Goal: Information Seeking & Learning: Learn about a topic

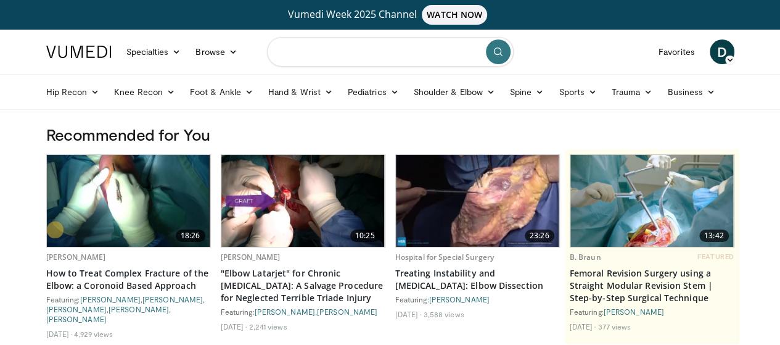
click at [334, 51] on input "Search topics, interventions" at bounding box center [390, 52] width 247 height 30
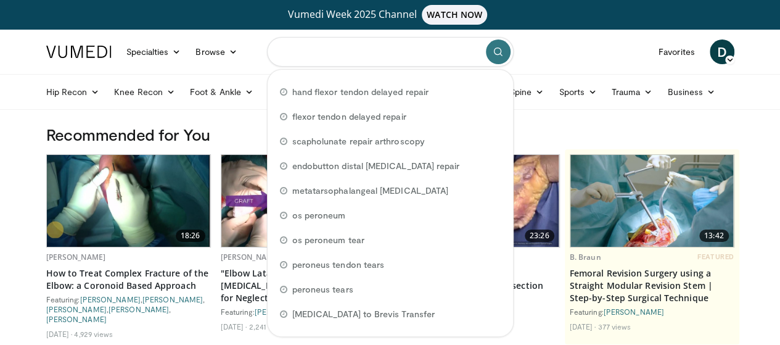
paste input "**********"
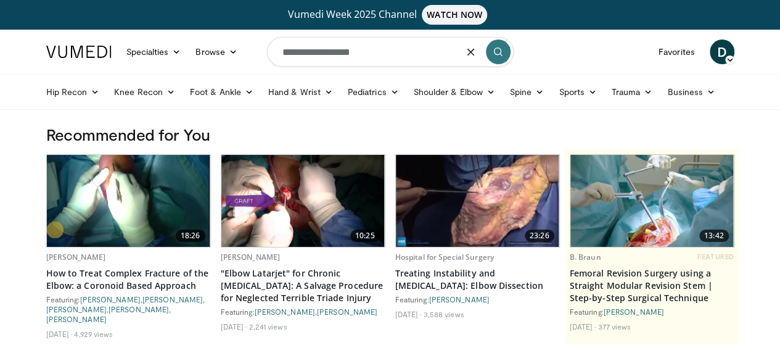
type input "**********"
click at [493, 55] on icon "submit" at bounding box center [498, 52] width 10 height 10
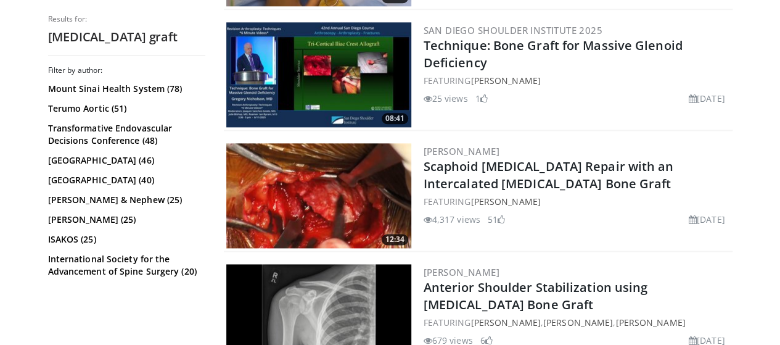
scroll to position [740, 0]
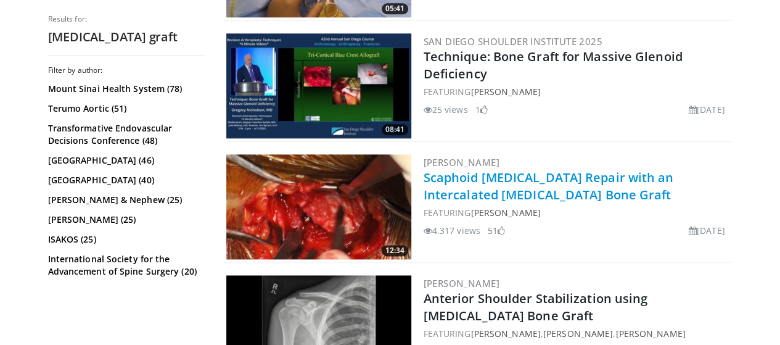
click at [475, 177] on link "Scaphoid [MEDICAL_DATA] Repair with an Intercalated [MEDICAL_DATA] Bone Graft" at bounding box center [549, 186] width 250 height 34
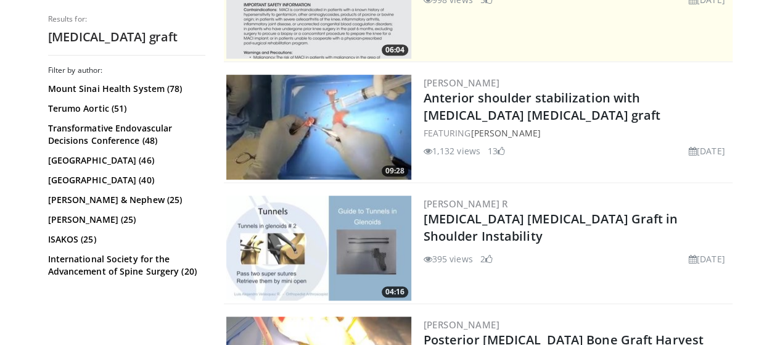
scroll to position [308, 0]
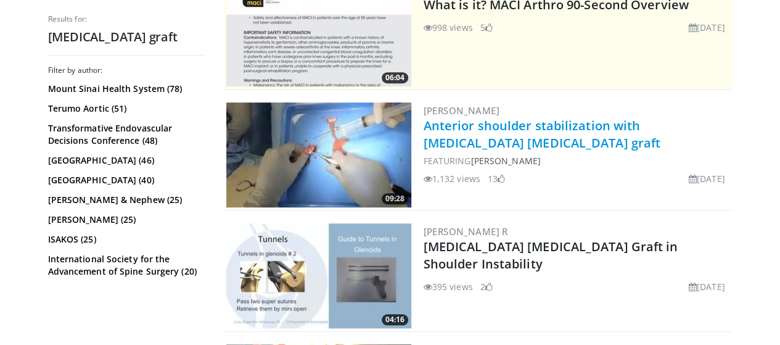
click at [579, 128] on link "Anterior shoulder stabilization with autologous iliac crest graft" at bounding box center [542, 134] width 237 height 34
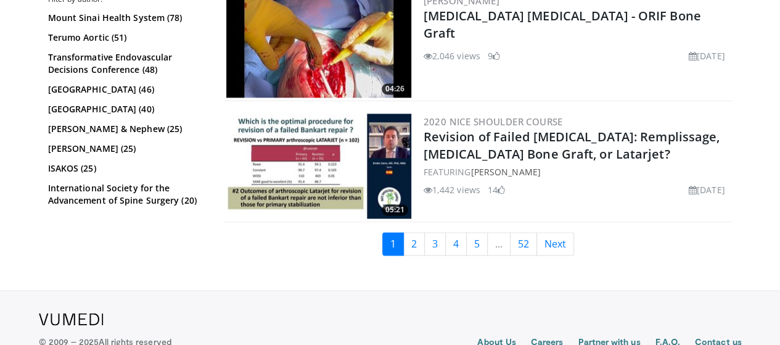
scroll to position [3238, 0]
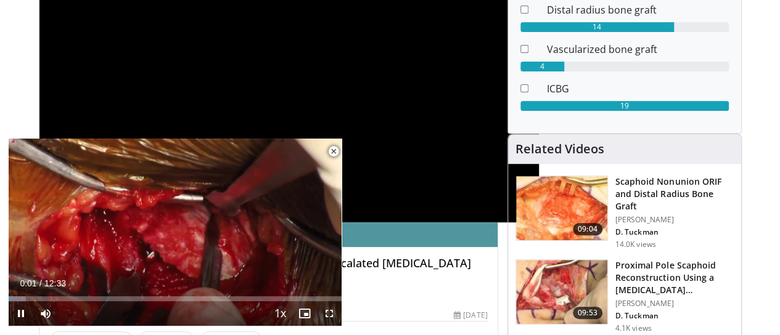
scroll to position [185, 0]
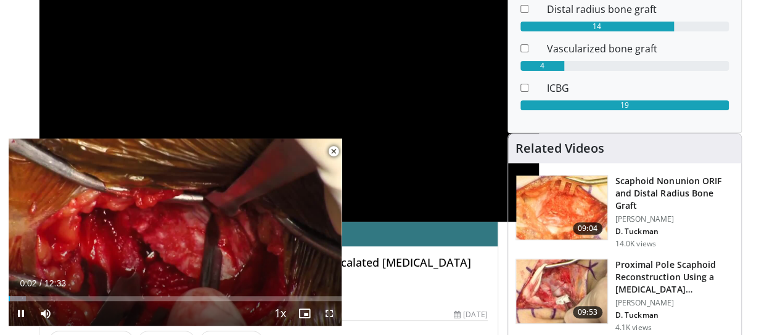
click at [332, 316] on span "Video Player" at bounding box center [329, 313] width 25 height 25
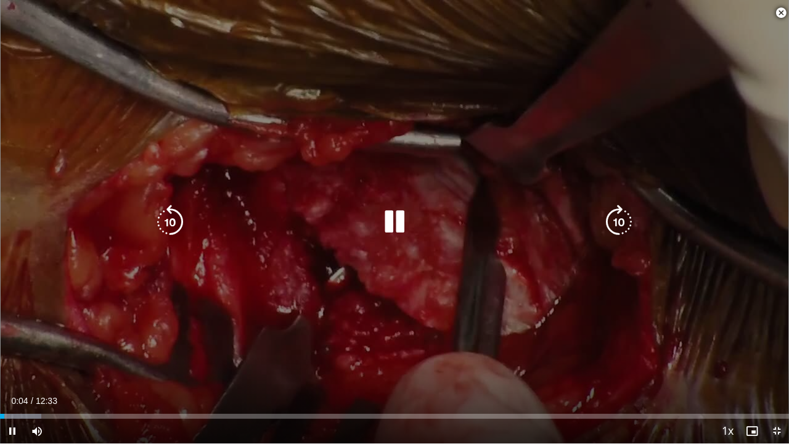
click at [779, 335] on span "Video Player" at bounding box center [776, 431] width 25 height 25
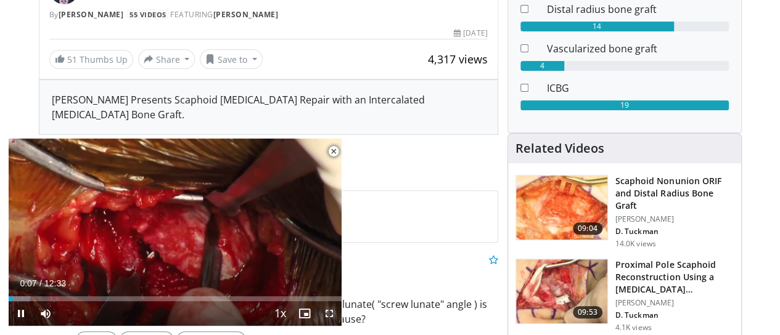
click at [327, 318] on span "Video Player" at bounding box center [329, 313] width 25 height 25
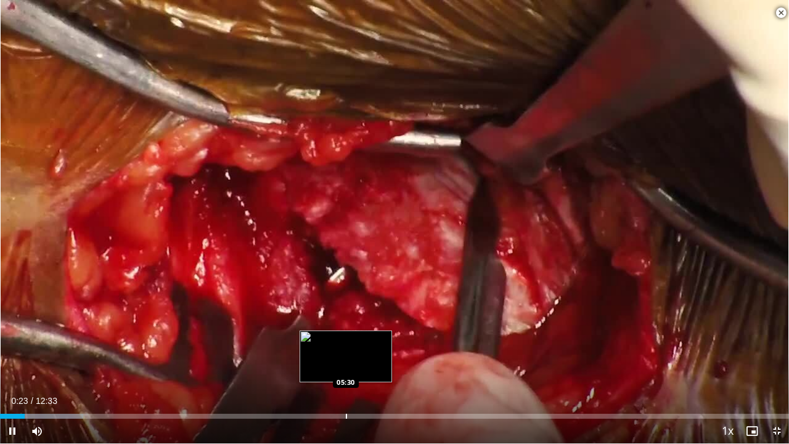
click at [345, 335] on div "Loaded : 10.52% 00:23 05:30" at bounding box center [394, 416] width 789 height 5
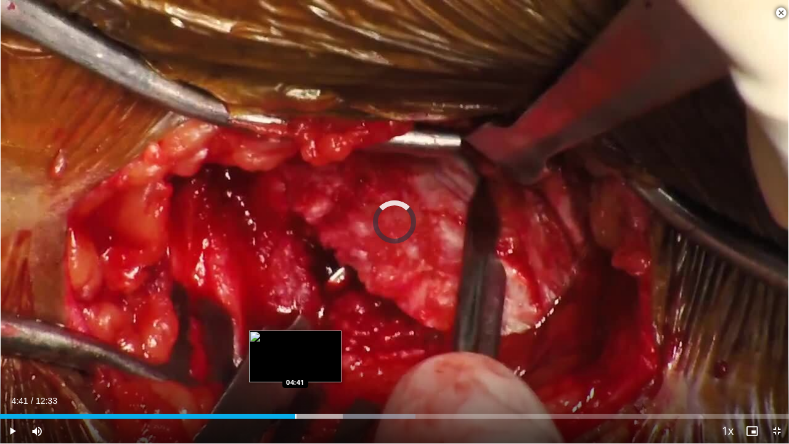
click at [295, 335] on div "Progress Bar" at bounding box center [295, 416] width 1 height 5
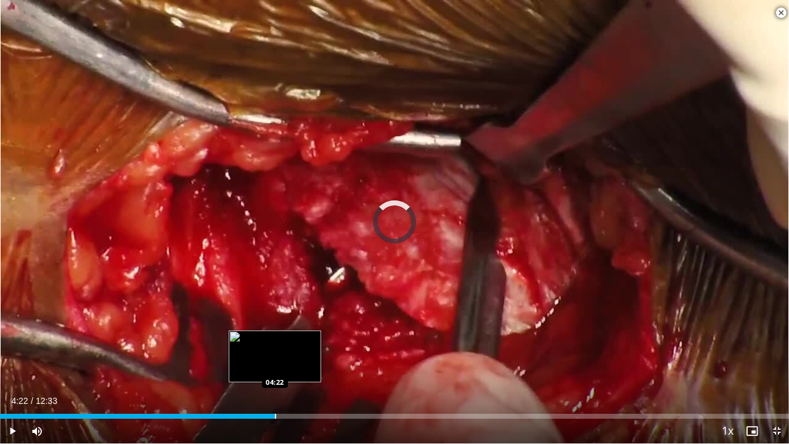
click at [275, 335] on div "Loaded : 0.00% 04:22 04:22" at bounding box center [394, 413] width 789 height 12
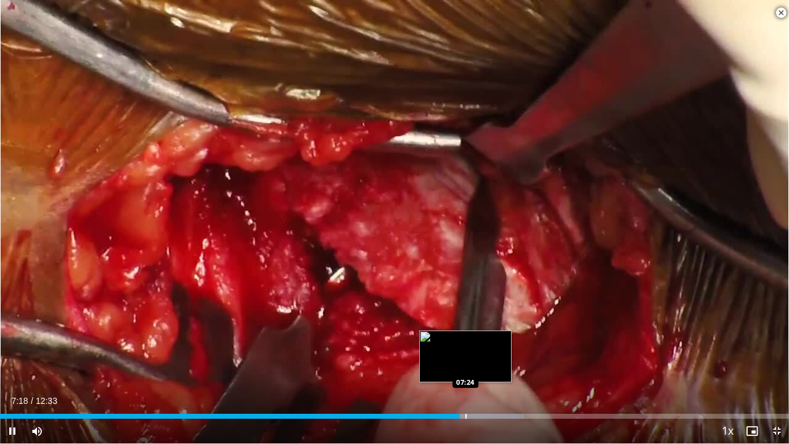
click at [465, 335] on div "Progress Bar" at bounding box center [465, 416] width 1 height 5
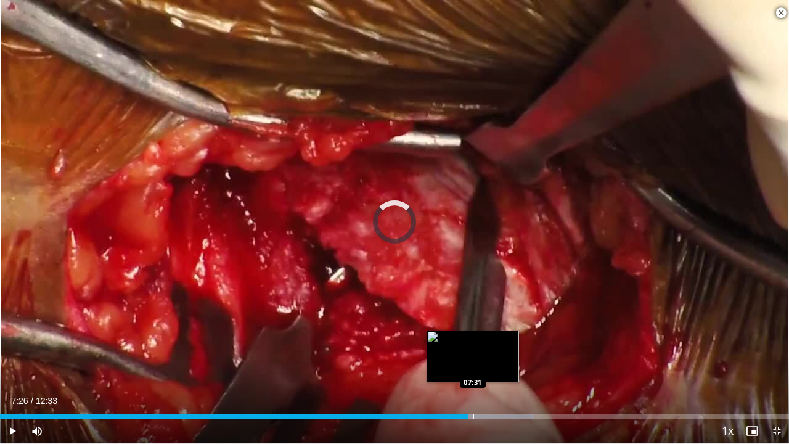
click at [472, 335] on div "Loaded : 67.75% 07:31 07:31" at bounding box center [394, 416] width 789 height 5
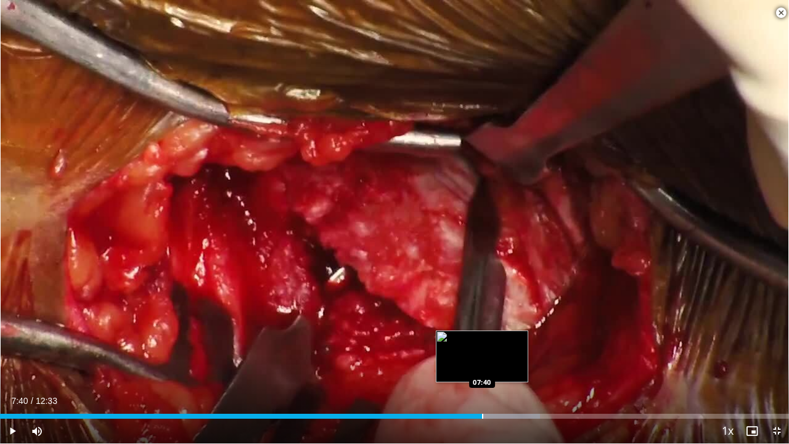
drag, startPoint x: 482, startPoint y: 415, endPoint x: 489, endPoint y: 416, distance: 6.8
click at [482, 335] on div "Progress Bar" at bounding box center [482, 416] width 1 height 5
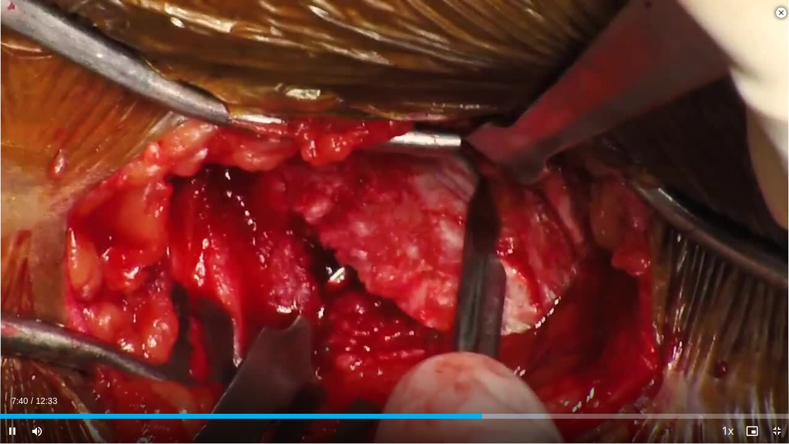
click at [496, 335] on div "Current Time 7:40 / Duration 12:33 Pause Skip Backward Skip Forward Mute Loaded…" at bounding box center [394, 431] width 789 height 25
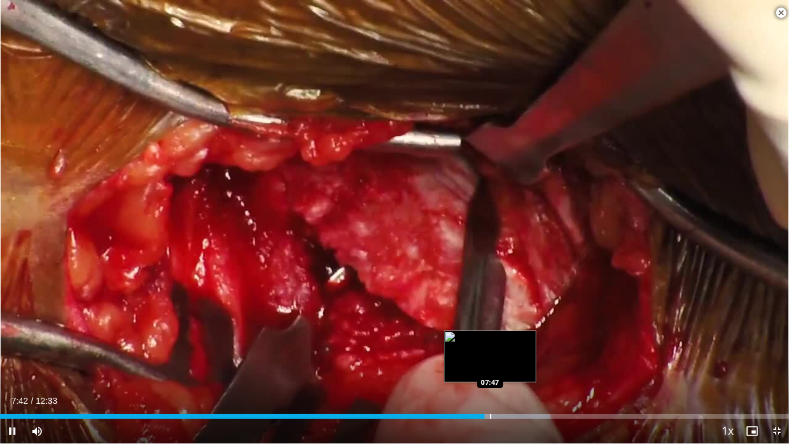
click at [491, 335] on div "Progress Bar" at bounding box center [490, 416] width 1 height 5
click at [483, 335] on div "Loaded : 70.41% 07:50 07:44" at bounding box center [394, 413] width 789 height 12
click at [486, 335] on div "Progress Bar" at bounding box center [486, 416] width 1 height 5
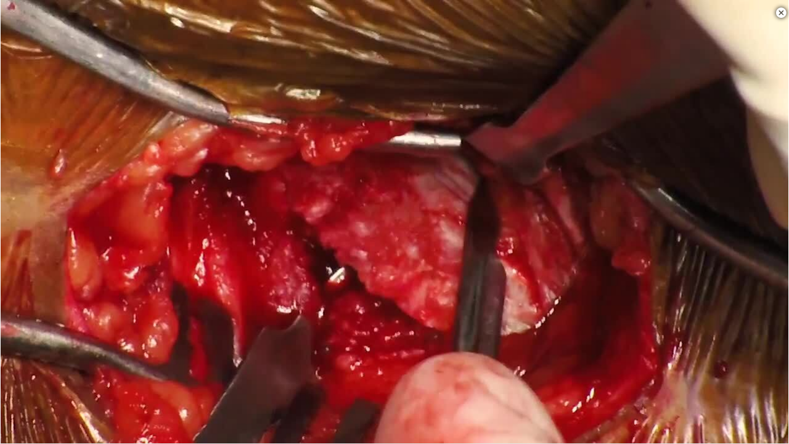
click at [494, 335] on div "10 seconds Tap to unmute" at bounding box center [394, 221] width 789 height 443
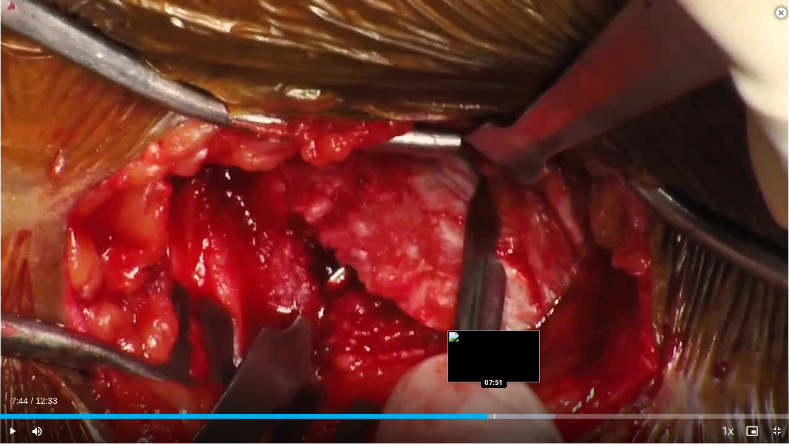
click at [492, 335] on div "Progress Bar" at bounding box center [508, 416] width 96 height 5
click at [496, 335] on div "Progress Bar" at bounding box center [496, 416] width 1 height 5
click at [507, 335] on div "Progress Bar" at bounding box center [506, 416] width 1 height 5
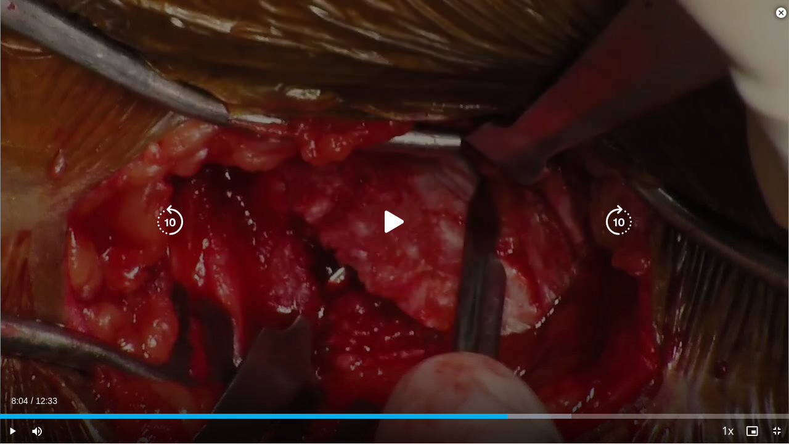
drag, startPoint x: 522, startPoint y: 300, endPoint x: 484, endPoint y: 271, distance: 47.6
click at [522, 300] on div "10 seconds Tap to unmute" at bounding box center [394, 221] width 789 height 443
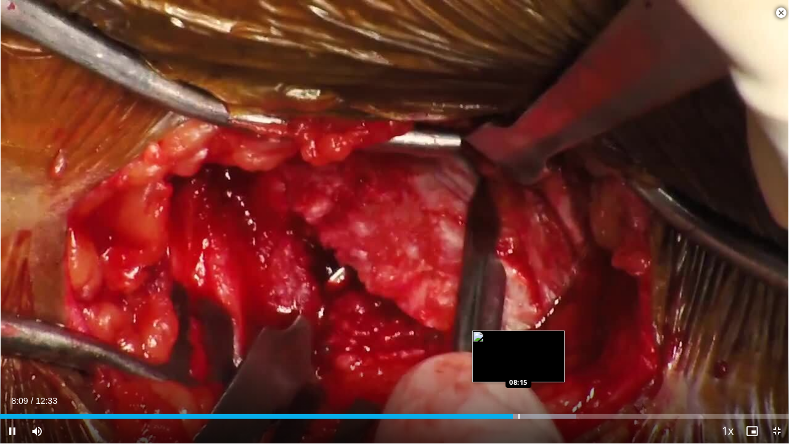
click at [519, 335] on div "Loaded : 73.07% 08:09 08:15" at bounding box center [394, 413] width 789 height 12
click at [531, 335] on div "Loaded : 74.40% 08:15 08:15" at bounding box center [394, 416] width 789 height 5
click at [541, 335] on div "Progress Bar" at bounding box center [540, 416] width 1 height 5
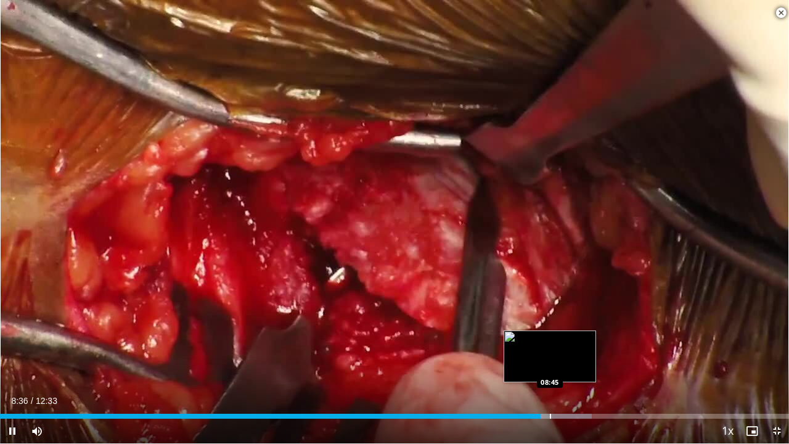
click at [550, 335] on div "Progress Bar" at bounding box center [550, 416] width 1 height 5
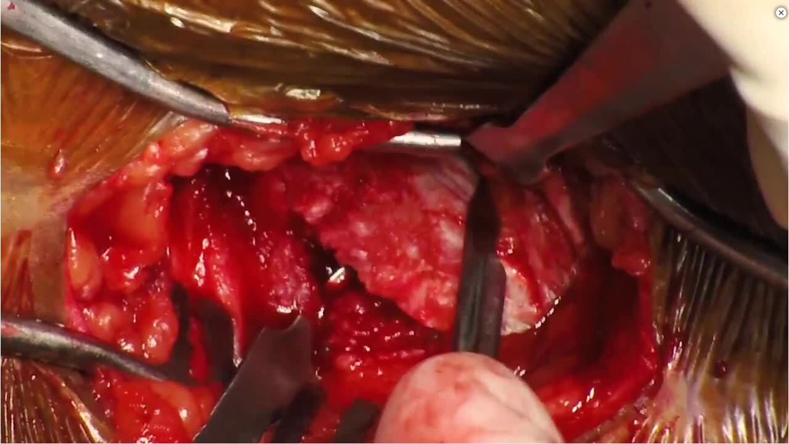
drag, startPoint x: 777, startPoint y: 433, endPoint x: 770, endPoint y: 433, distance: 6.8
click at [776, 335] on div "10 seconds Tap to unmute" at bounding box center [394, 221] width 789 height 443
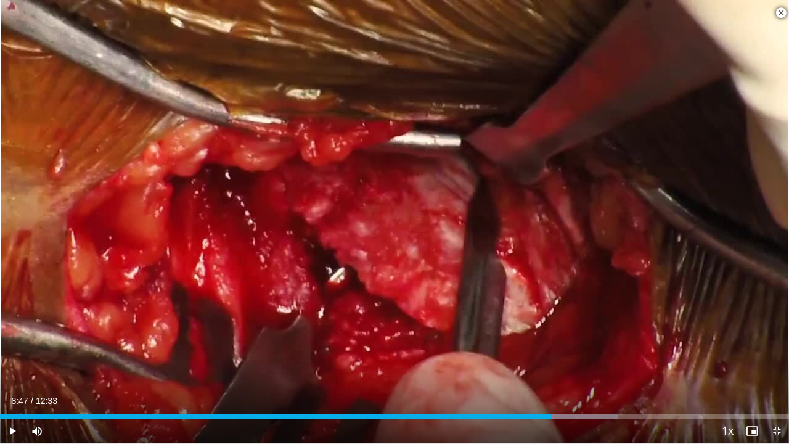
click at [774, 335] on span "Video Player" at bounding box center [776, 431] width 25 height 25
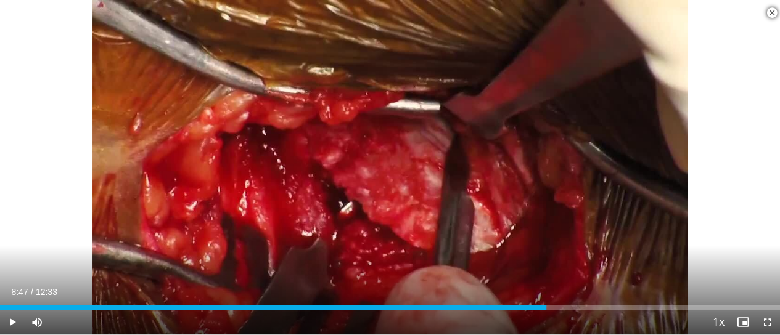
scroll to position [493, 0]
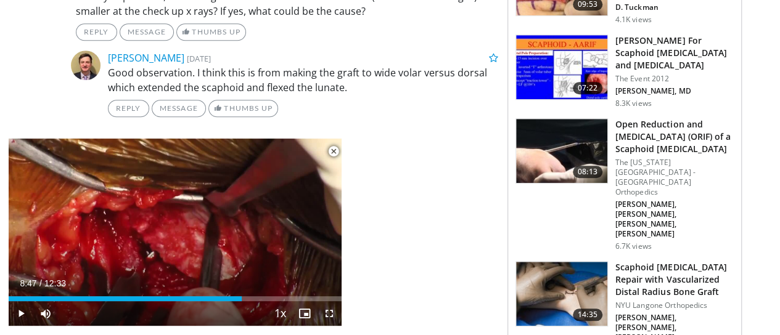
click at [335, 152] on span "Video Player" at bounding box center [333, 151] width 25 height 25
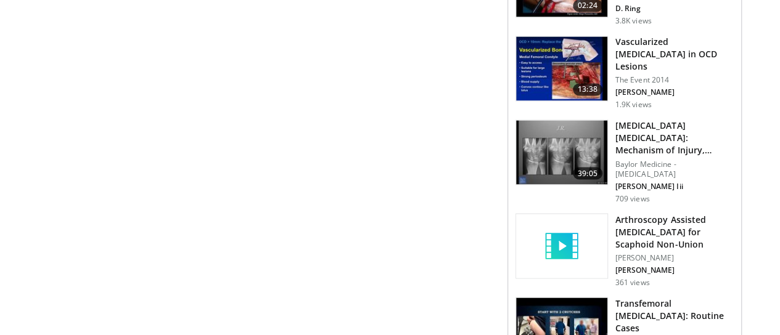
scroll to position [1110, 0]
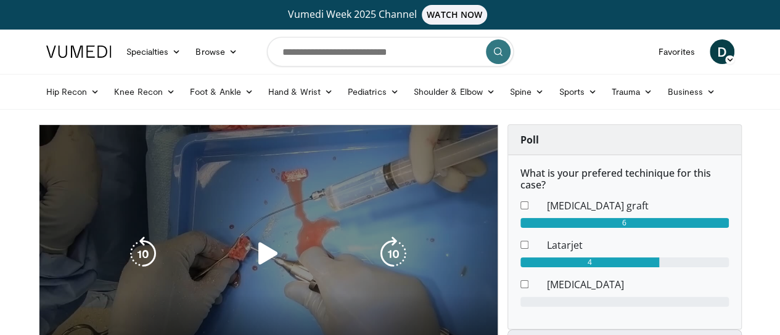
click at [258, 264] on icon "Video Player" at bounding box center [268, 254] width 35 height 35
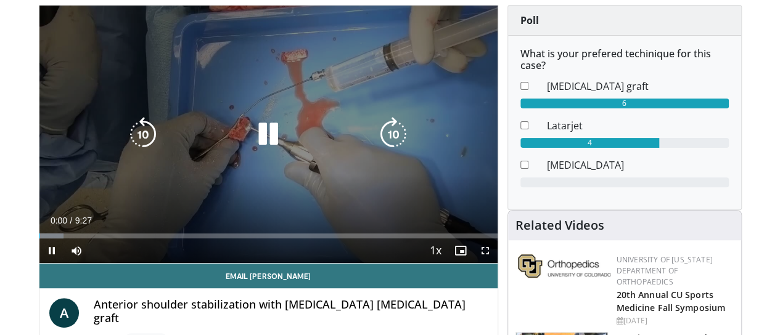
scroll to position [123, 0]
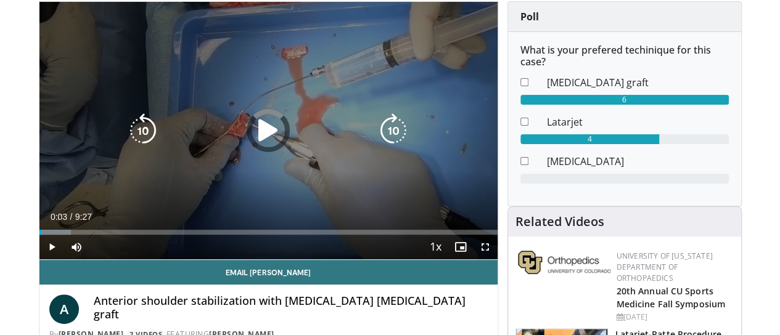
click at [75, 235] on div "Loaded : 6.98% 0:03 1:17" at bounding box center [268, 229] width 458 height 12
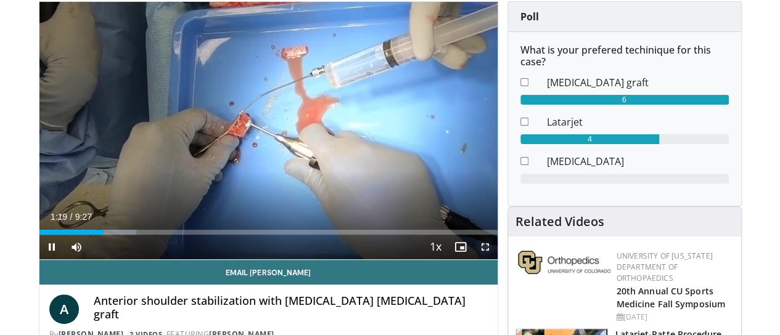
click at [493, 260] on span "Video Player" at bounding box center [485, 247] width 25 height 25
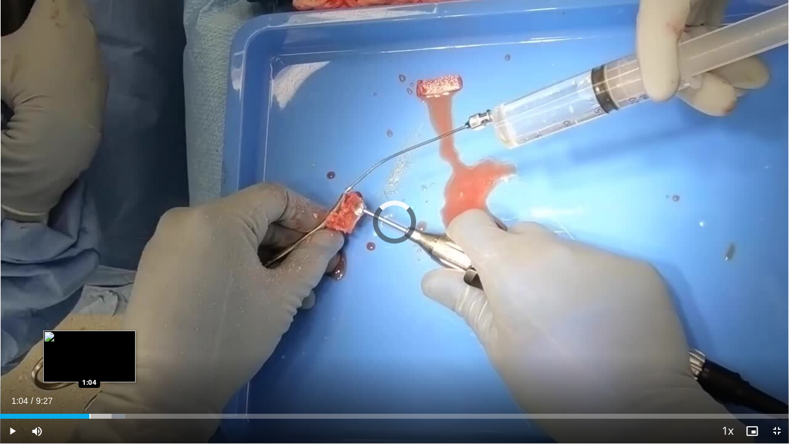
click at [89, 335] on div "Loaded : 15.87% 1:04 1:04" at bounding box center [394, 416] width 789 height 5
click at [81, 335] on div "Progress Bar" at bounding box center [80, 416] width 1 height 5
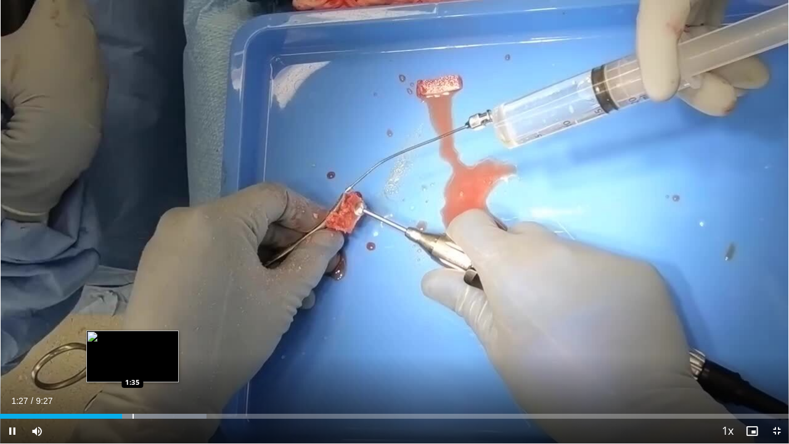
click at [133, 335] on div "Progress Bar" at bounding box center [133, 416] width 1 height 5
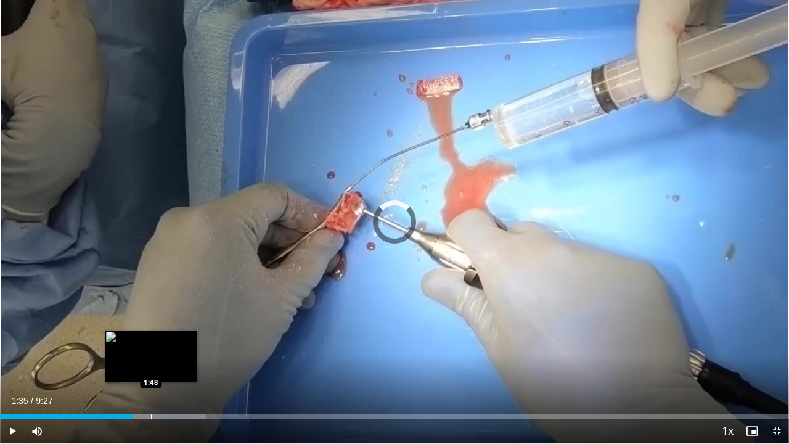
click at [151, 335] on div "Progress Bar" at bounding box center [151, 416] width 1 height 5
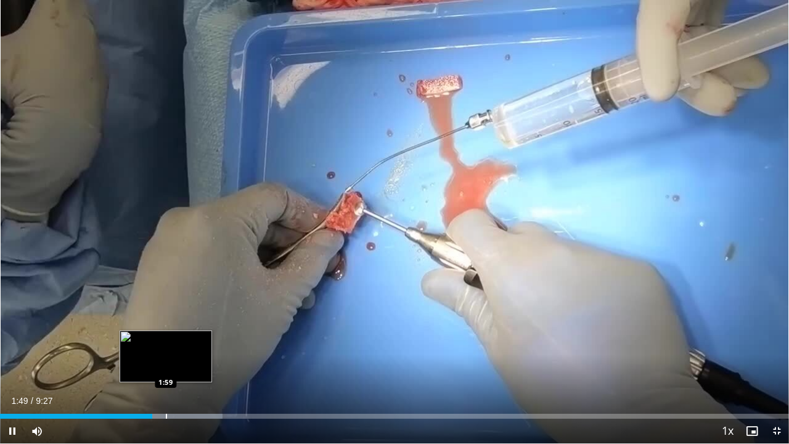
click at [166, 335] on div "Loaded : 28.22% 1:49 1:59" at bounding box center [394, 413] width 789 height 12
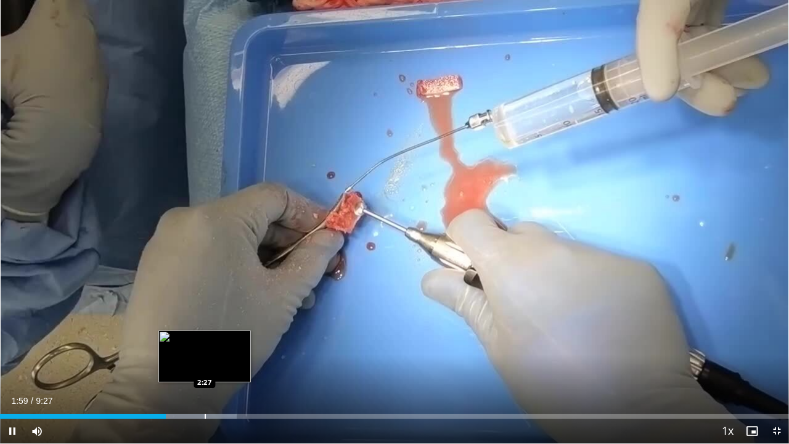
click at [205, 335] on video-js "**********" at bounding box center [394, 222] width 789 height 444
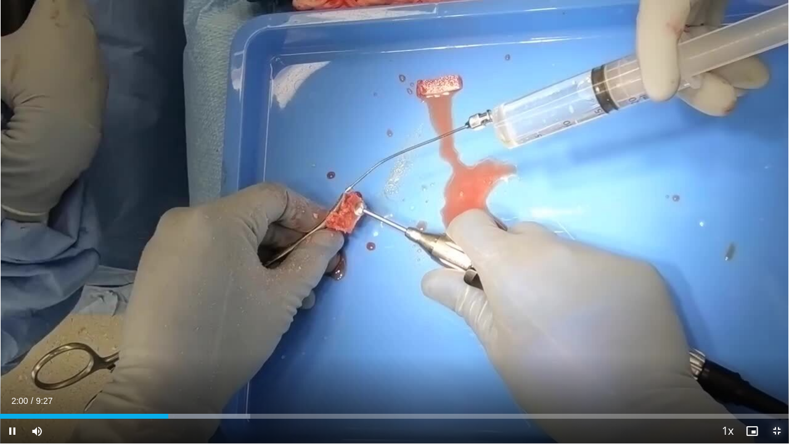
click at [779, 335] on span "Video Player" at bounding box center [776, 431] width 25 height 25
